Goal: Task Accomplishment & Management: Manage account settings

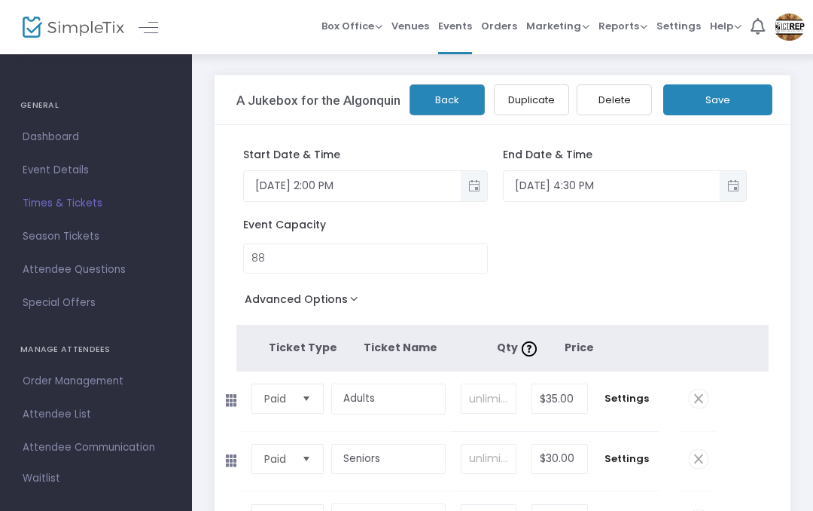
click at [86, 201] on span "Times & Tickets" at bounding box center [96, 204] width 147 height 20
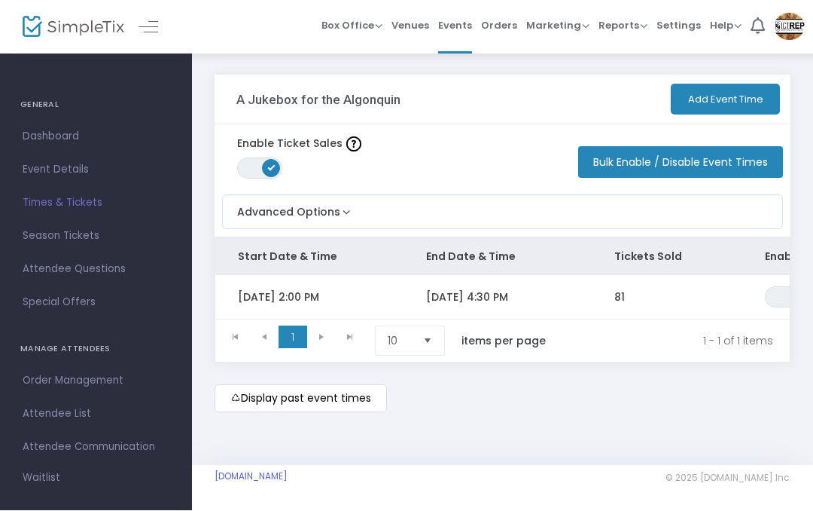
click at [434, 409] on div "Display past event times" at bounding box center [503, 399] width 576 height 28
click at [322, 403] on m-button "Display past event times" at bounding box center [301, 399] width 172 height 28
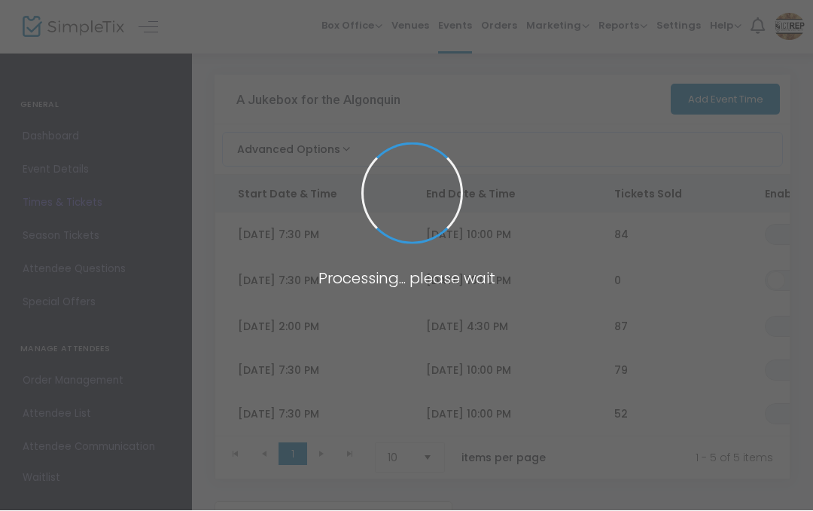
scroll to position [1, 0]
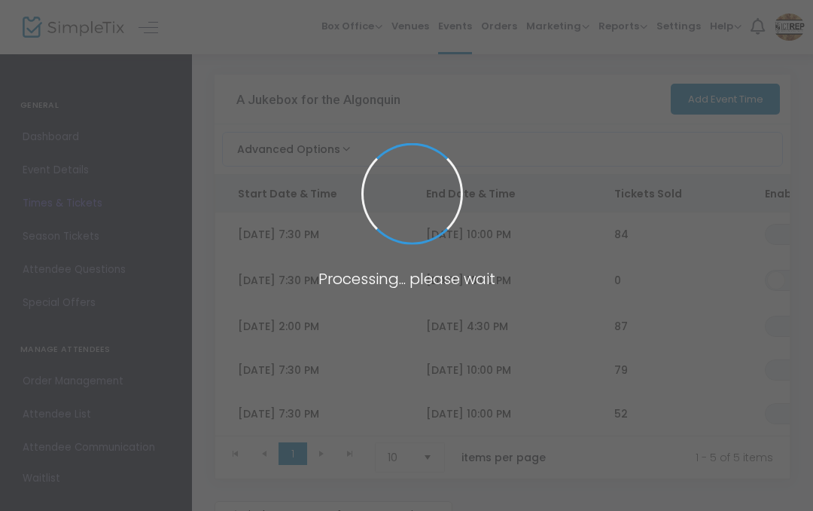
click at [569, 373] on span at bounding box center [406, 255] width 813 height 511
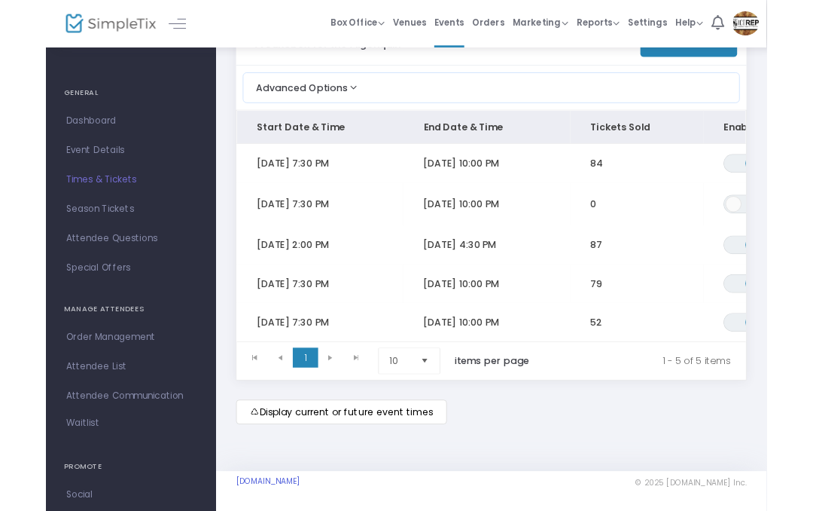
scroll to position [116, 0]
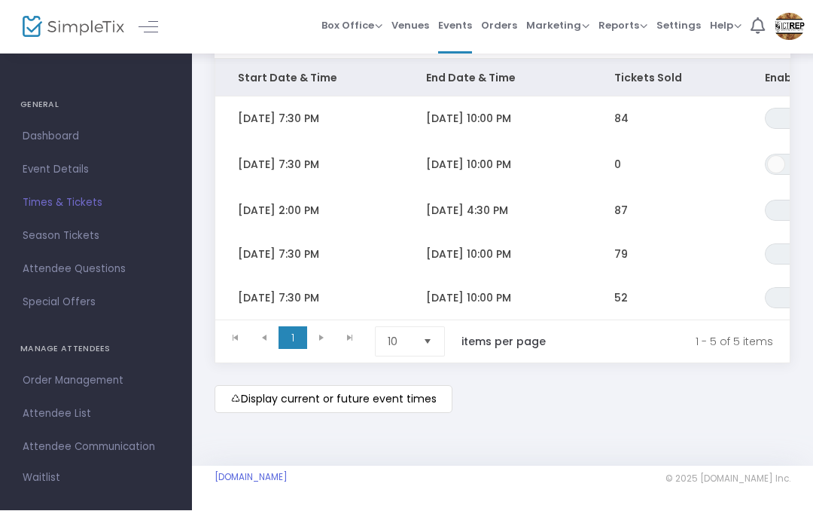
click at [313, 251] on span "[DATE] 7:30 PM" at bounding box center [278, 254] width 81 height 15
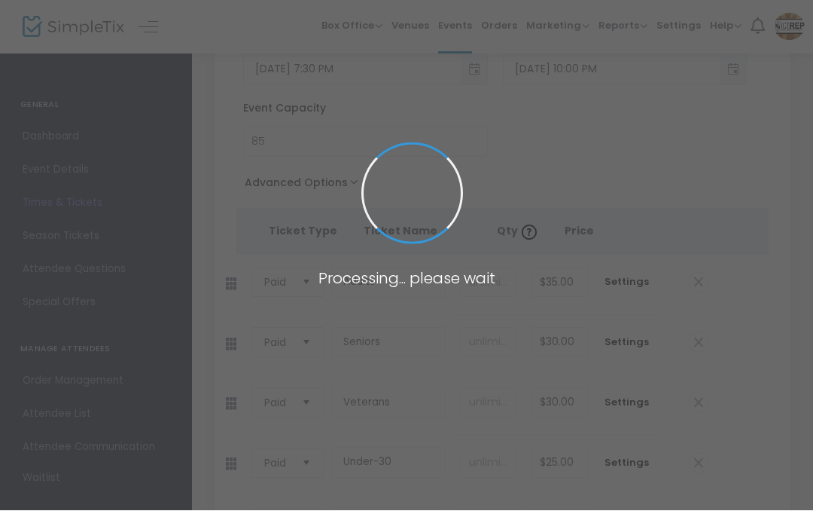
scroll to position [117, 0]
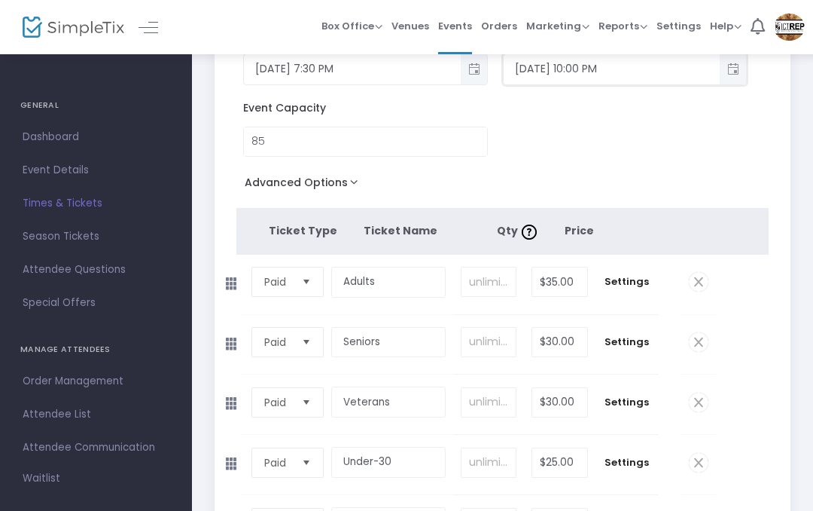
click at [660, 72] on input "[DATE] 10:00 PM" at bounding box center [612, 68] width 217 height 25
click at [538, 69] on input "[DATE] 10:00 PM" at bounding box center [612, 69] width 217 height 25
click at [736, 61] on span "Toggle popup" at bounding box center [733, 69] width 25 height 25
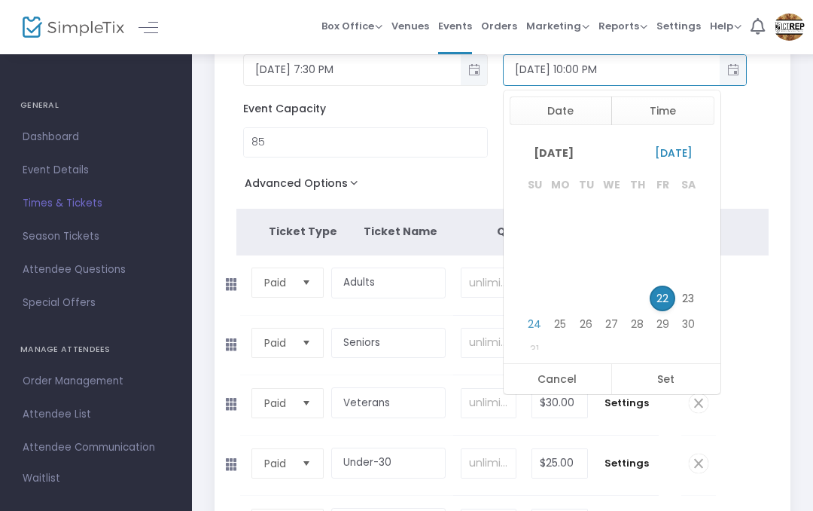
scroll to position [44, 0]
click at [538, 319] on span "24" at bounding box center [536, 324] width 26 height 26
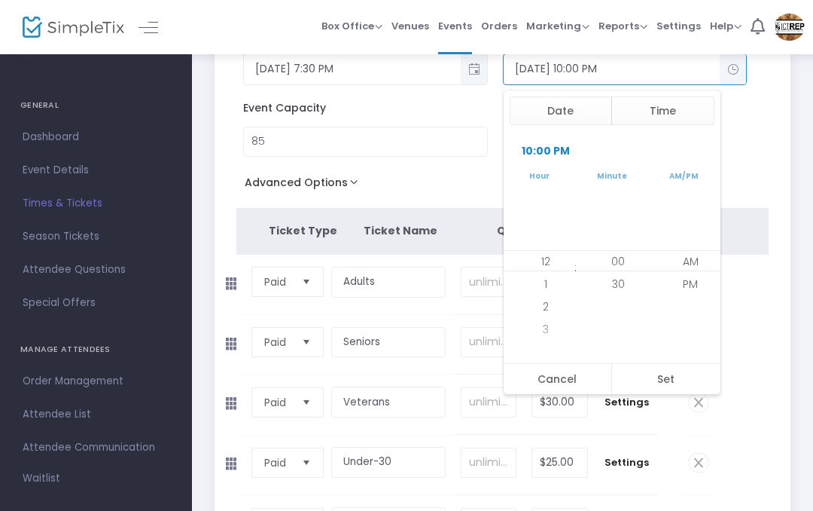
scroll to position [22, 0]
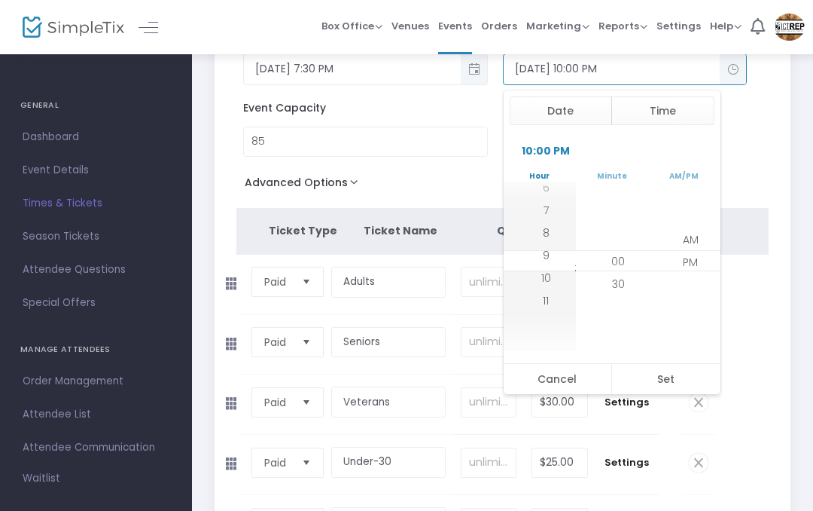
click at [615, 410] on span "Settings" at bounding box center [626, 402] width 47 height 15
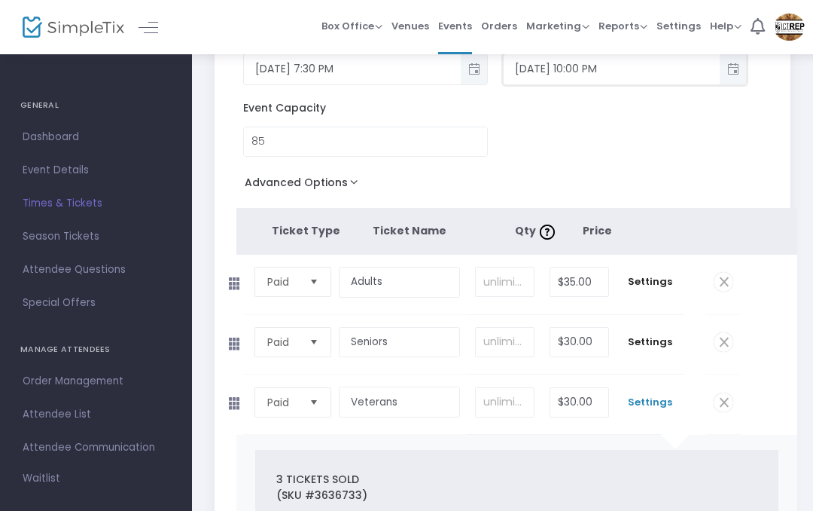
click at [538, 70] on input "[DATE] 10:00 PM" at bounding box center [612, 68] width 217 height 25
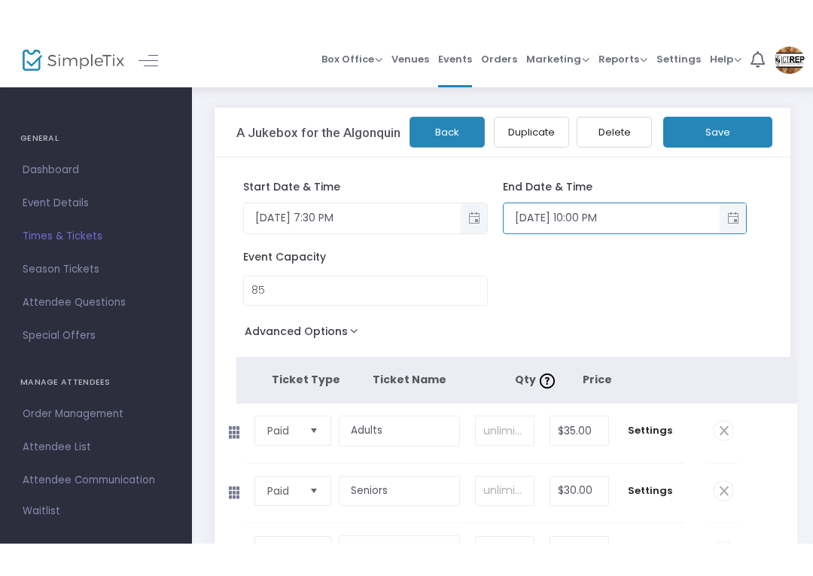
scroll to position [0, 0]
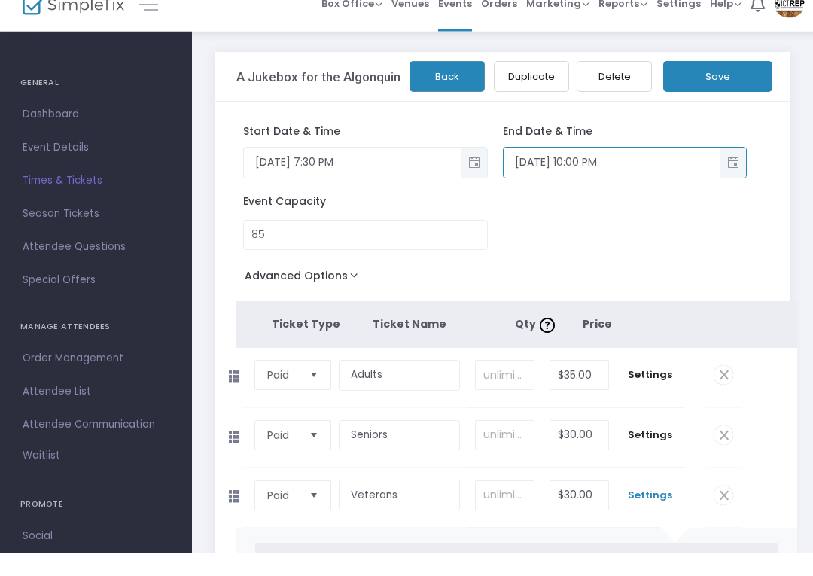
click at [442, 84] on button "Back" at bounding box center [447, 99] width 75 height 31
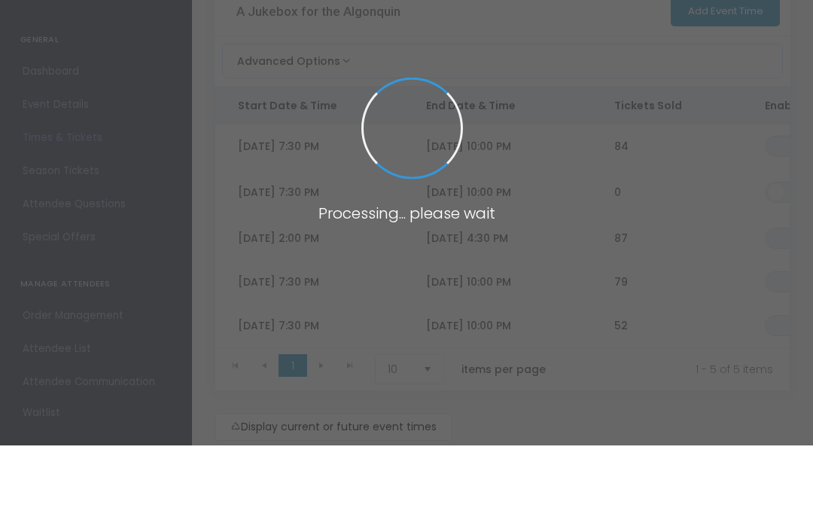
scroll to position [89, 0]
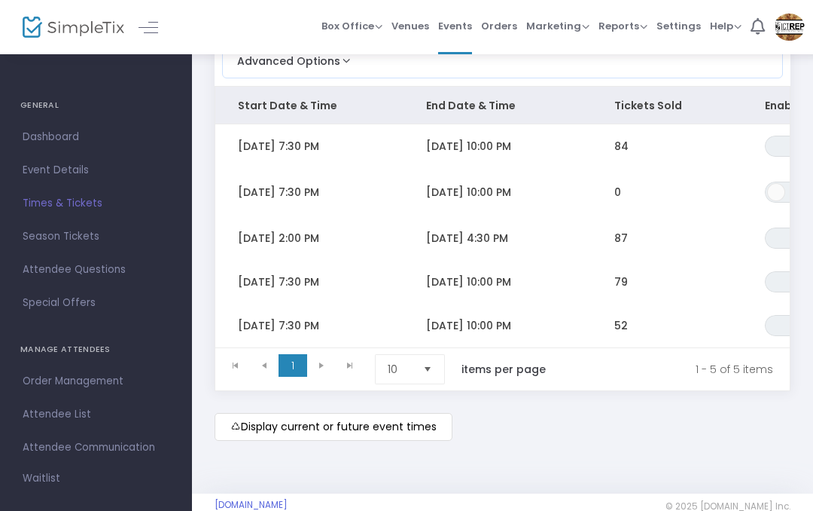
click at [319, 319] on span "[DATE] 7:30 PM" at bounding box center [278, 325] width 81 height 15
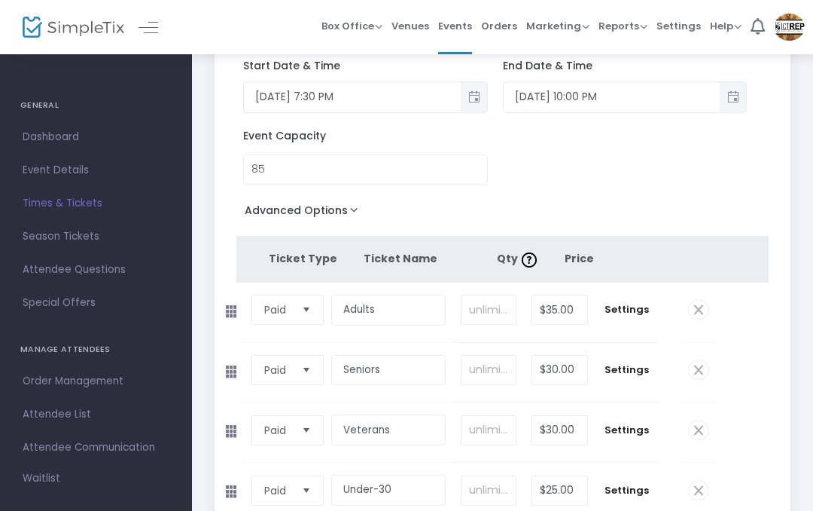
click at [730, 96] on span "Toggle popup" at bounding box center [733, 96] width 25 height 25
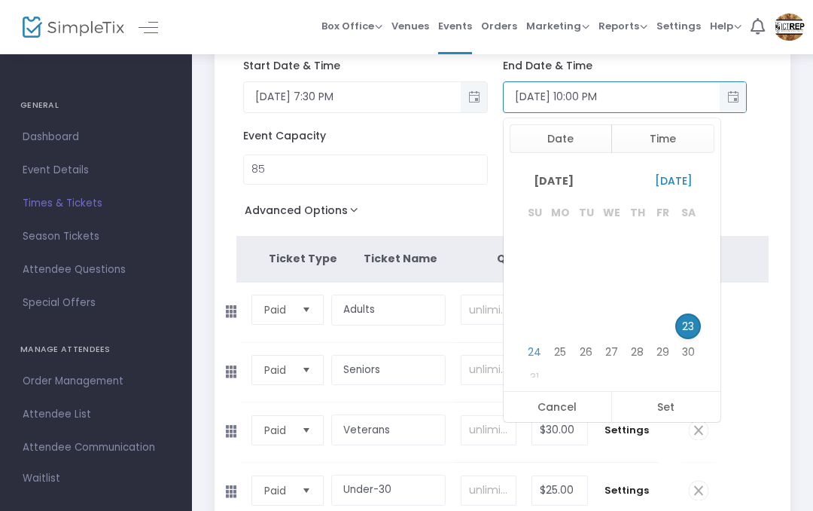
scroll to position [44, 0]
click at [539, 350] on span "24" at bounding box center [536, 352] width 26 height 26
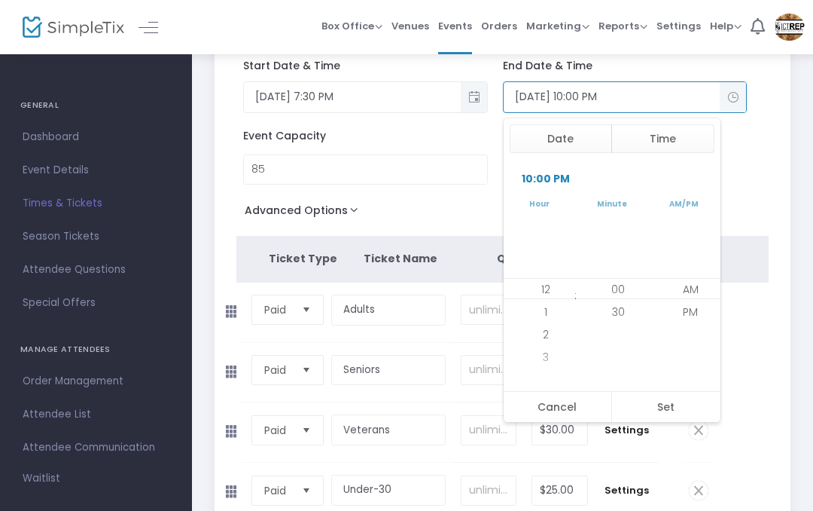
scroll to position [22, 0]
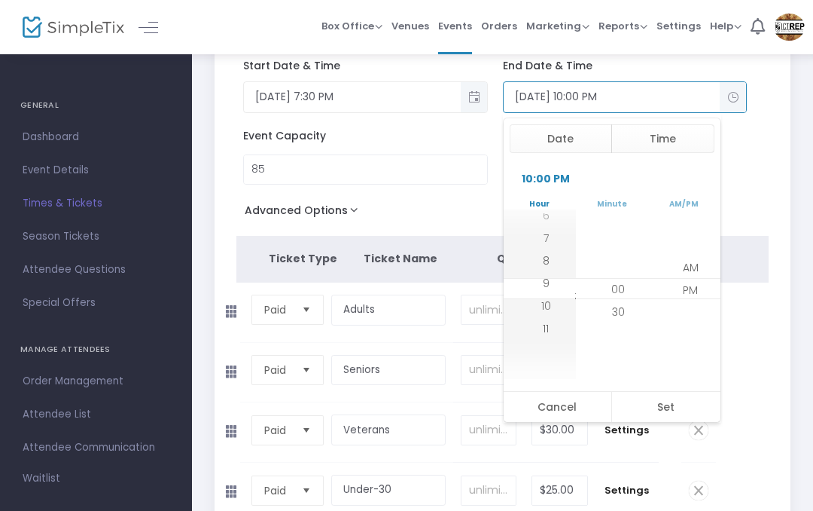
click at [666, 402] on button "Set" at bounding box center [665, 407] width 109 height 30
type input "[DATE] 10:00 PM"
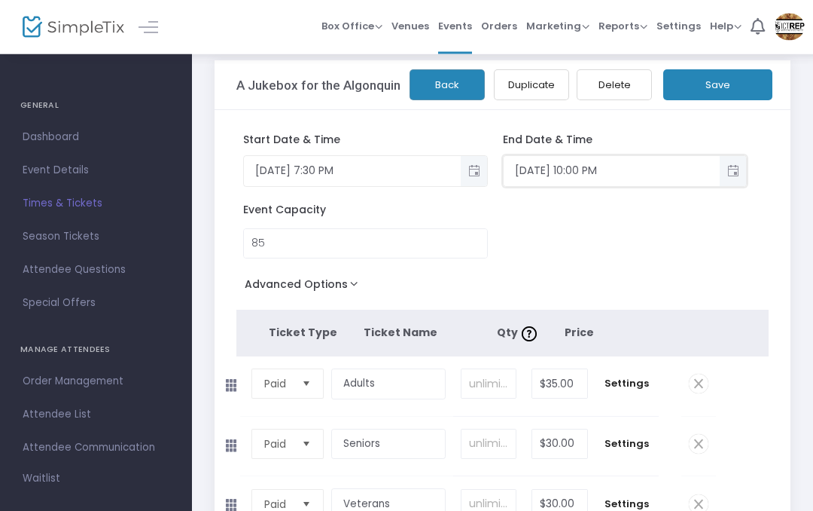
scroll to position [0, 0]
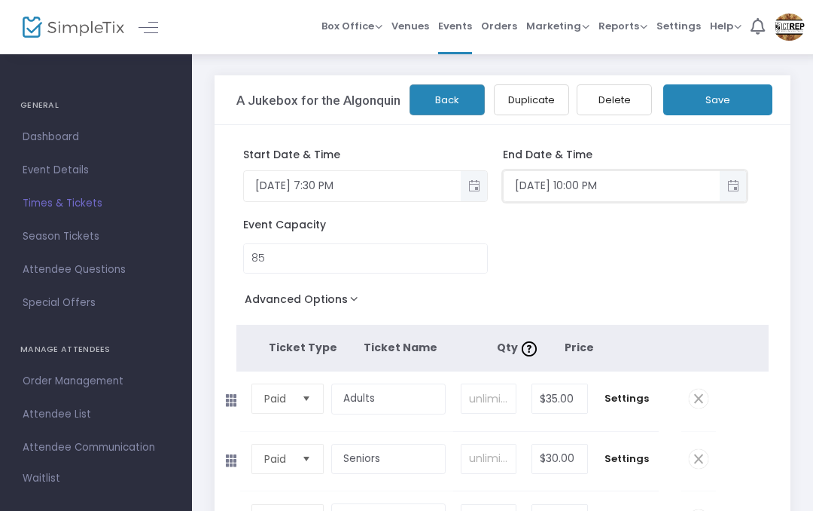
click at [718, 99] on button "Save" at bounding box center [717, 99] width 109 height 31
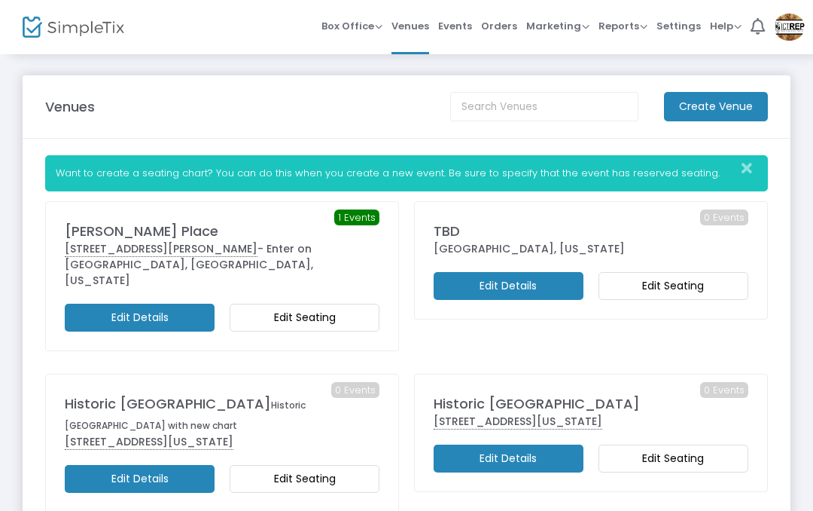
click at [462, 26] on span "Events" at bounding box center [455, 26] width 34 height 38
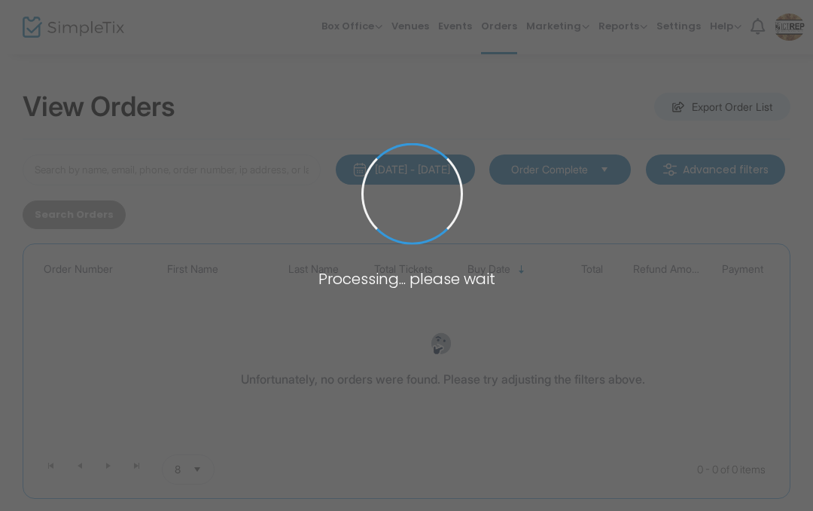
type input "[PERSON_NAME]"
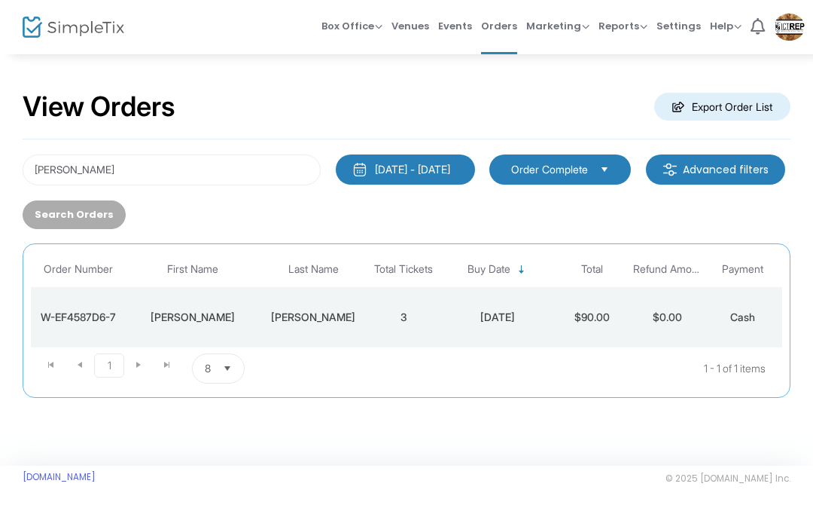
click at [403, 314] on td "3" at bounding box center [403, 317] width 75 height 60
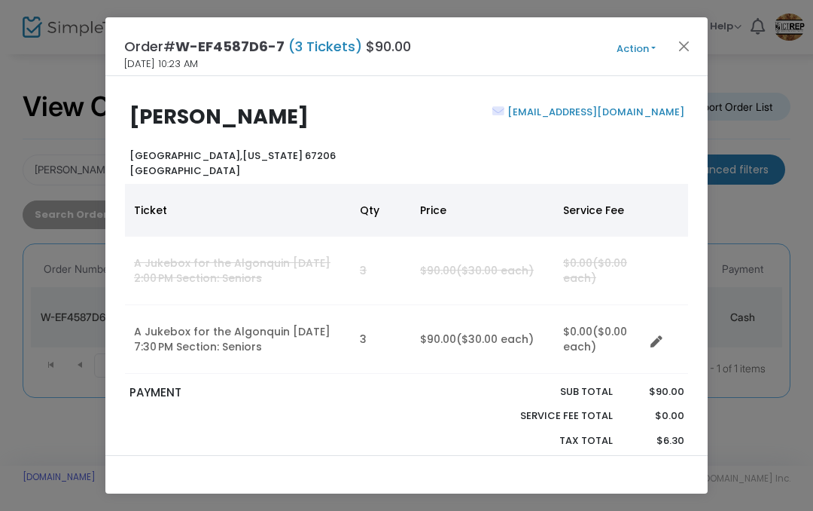
click at [687, 47] on button "Close" at bounding box center [685, 46] width 20 height 20
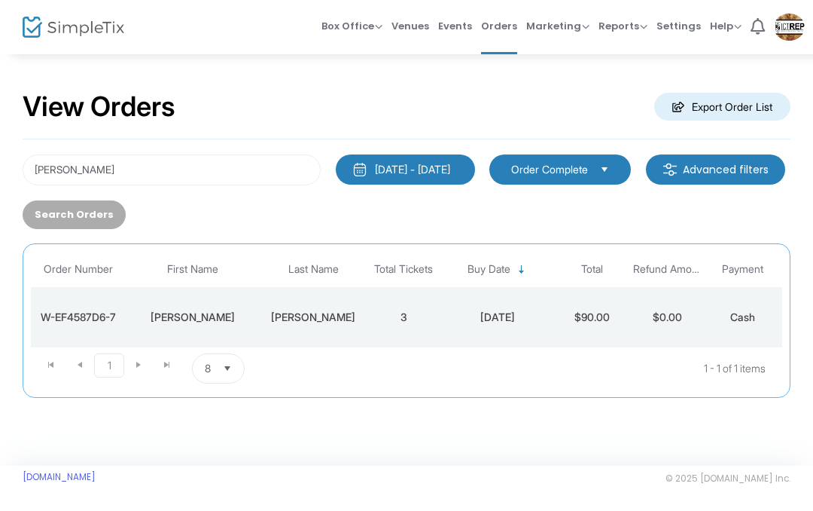
click at [417, 29] on span "Venues" at bounding box center [411, 26] width 38 height 38
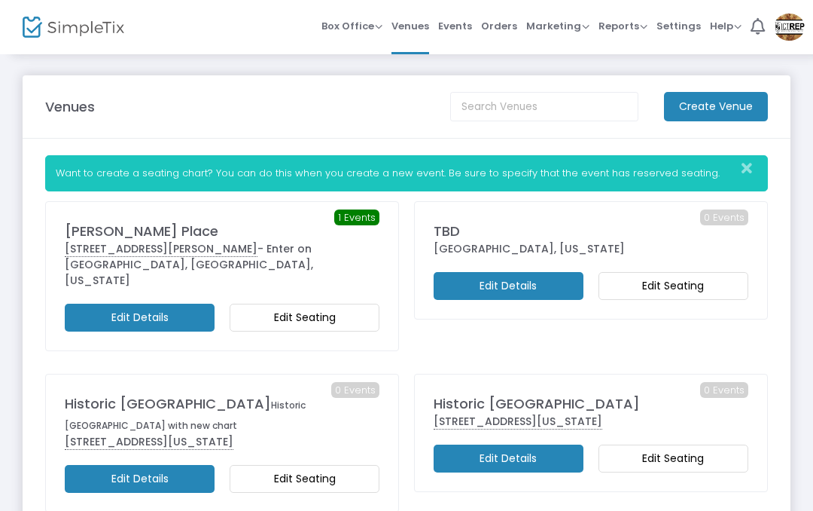
click at [462, 30] on span "Events" at bounding box center [455, 26] width 34 height 38
